Goal: Information Seeking & Learning: Learn about a topic

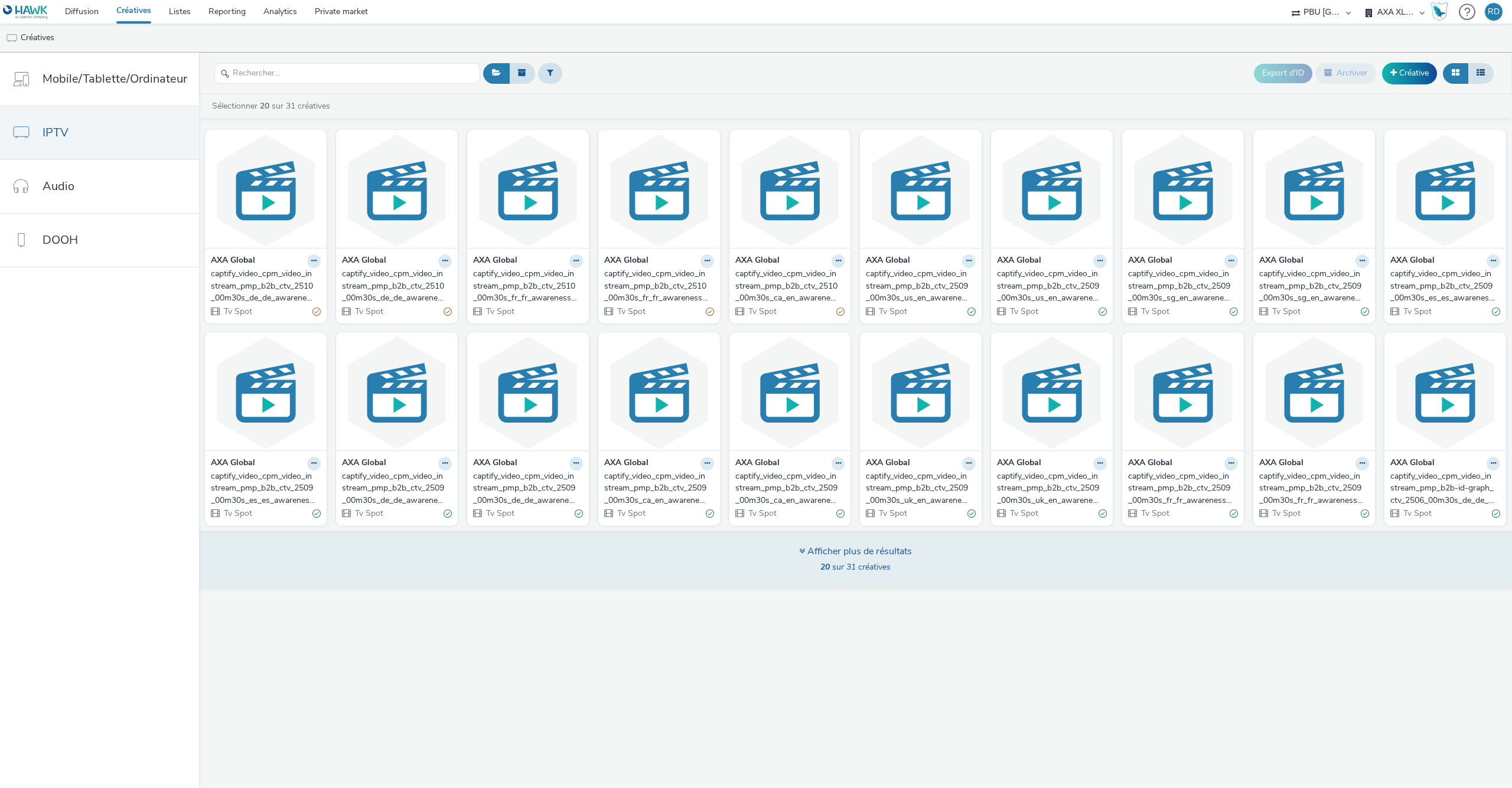
click at [805, 550] on div "Afficher plus de résultats" at bounding box center [855, 551] width 113 height 14
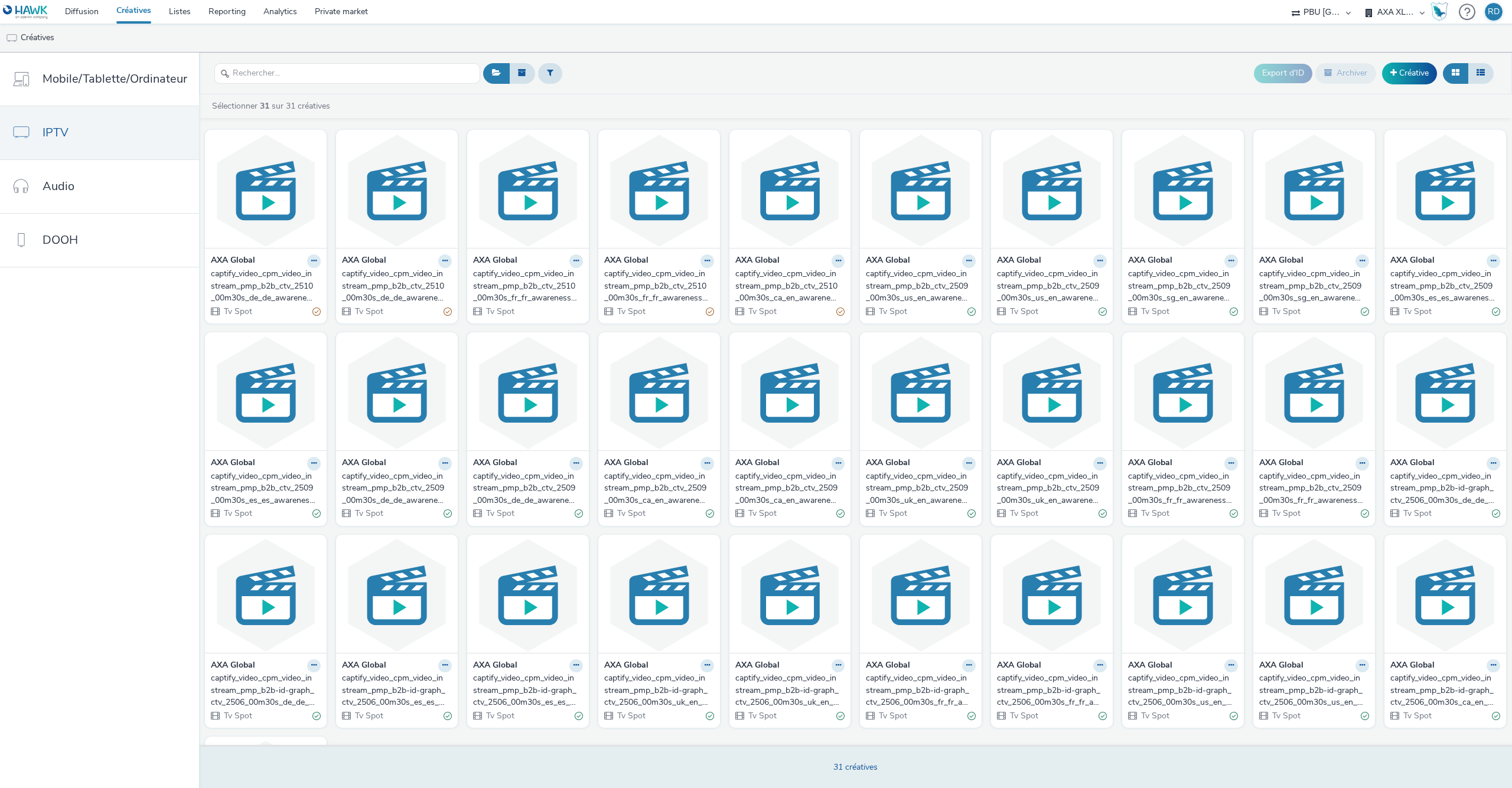
click at [506, 286] on div "captify_video_cpm_video_instream_pmp_b2b_ctv_2510_00m30s_fr_fr_awareness_video-…" at bounding box center [525, 286] width 105 height 36
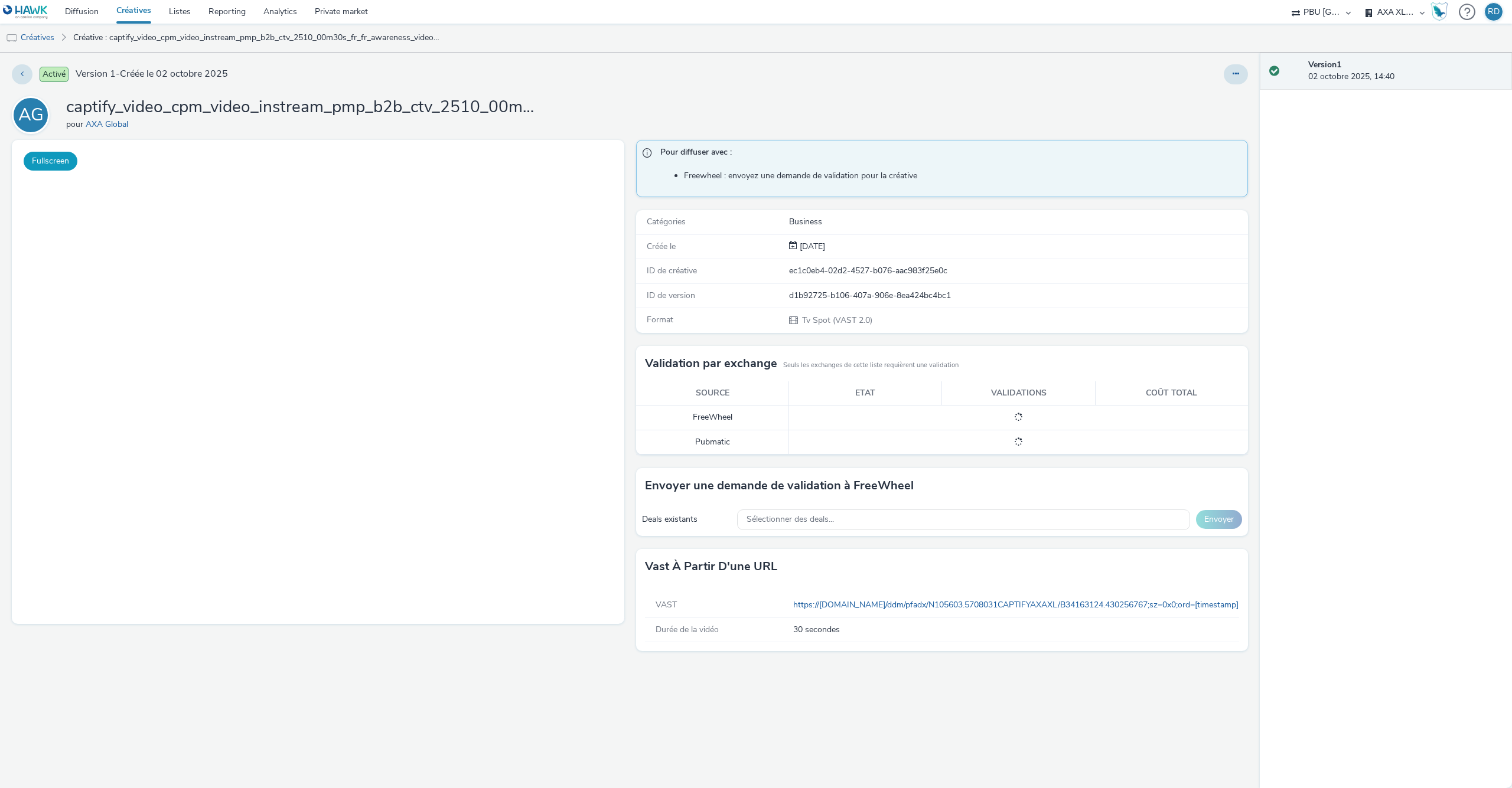
click at [53, 156] on button "Fullscreen" at bounding box center [50, 161] width 54 height 19
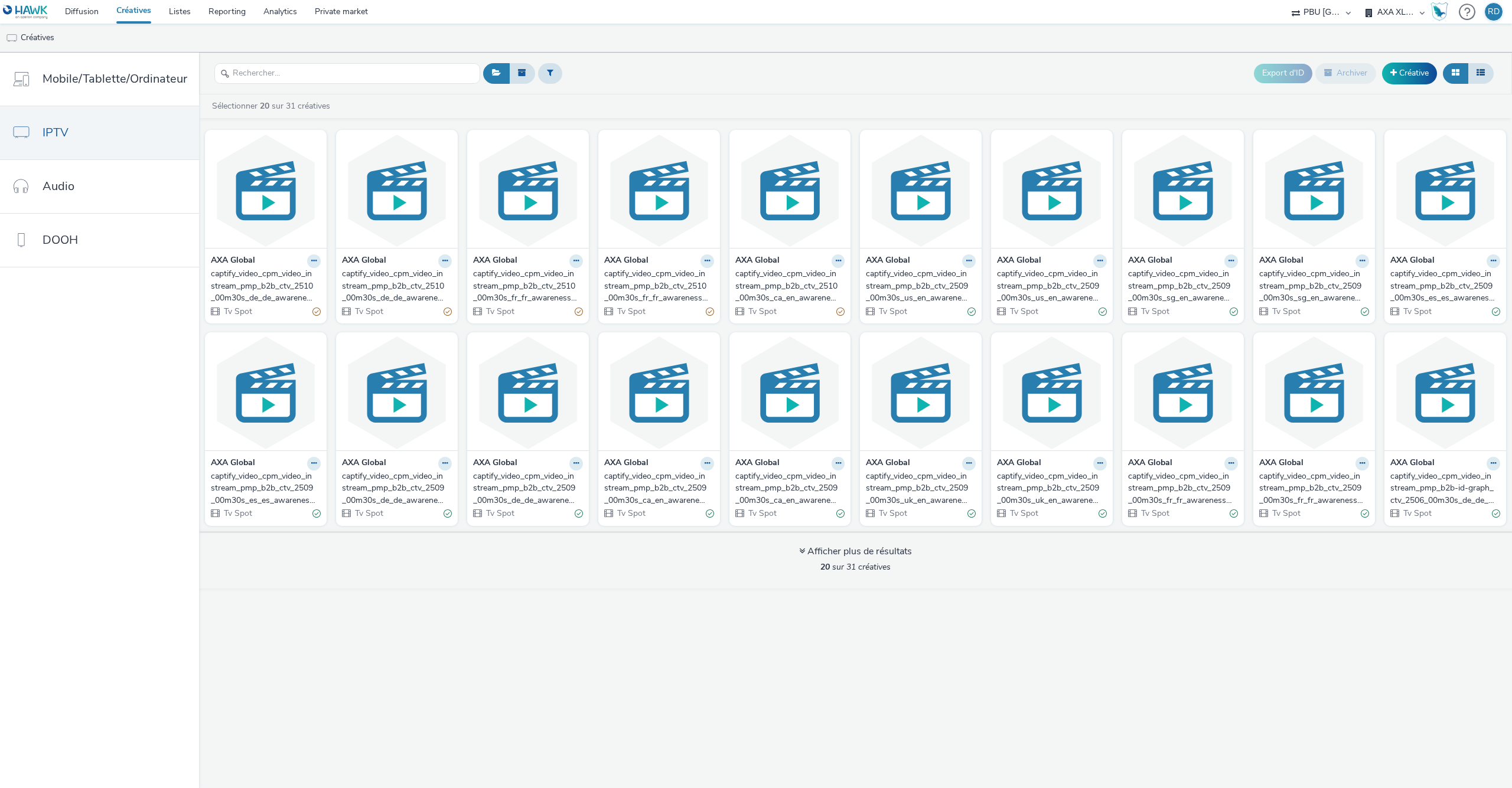
click at [947, 731] on div "Export d'ID Archiver Créative Sélectionner 20 sur 31 créatives AXA Global capti…" at bounding box center [855, 420] width 1312 height 735
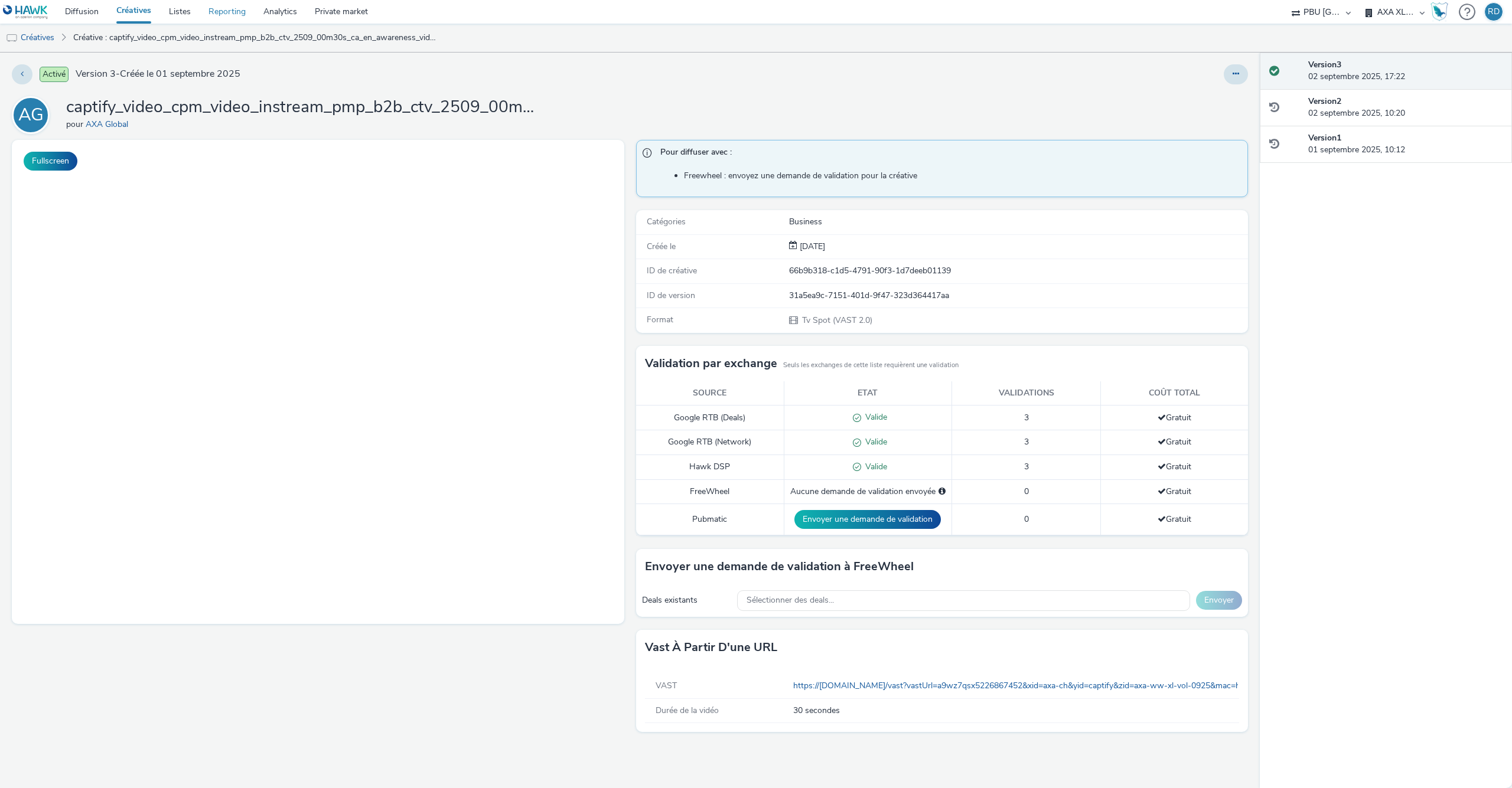
click at [224, 16] on link "Reporting" at bounding box center [227, 11] width 55 height 23
